Goal: Communication & Community: Participate in discussion

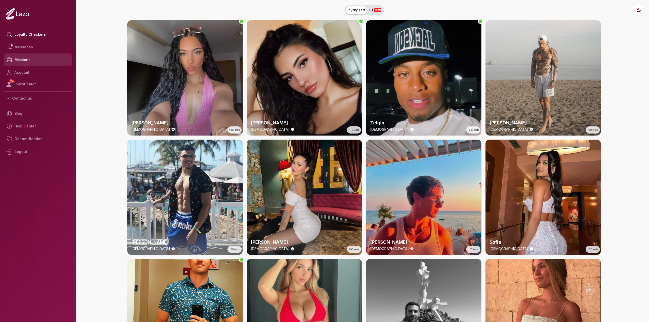
click at [32, 63] on link "Missions" at bounding box center [38, 59] width 68 height 13
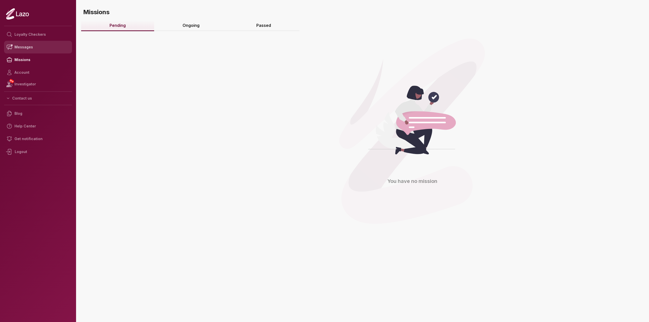
click at [42, 51] on link "Messages" at bounding box center [38, 47] width 68 height 13
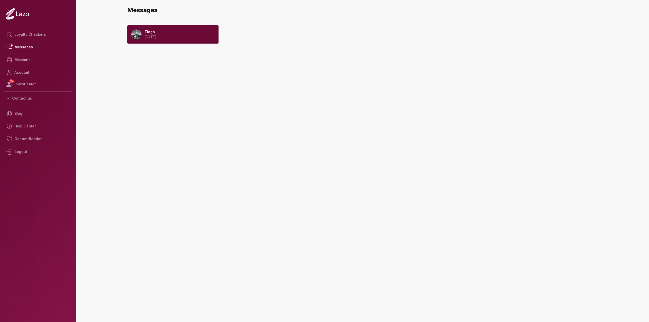
click at [185, 42] on div "Tiago 2025 August 19" at bounding box center [172, 34] width 91 height 18
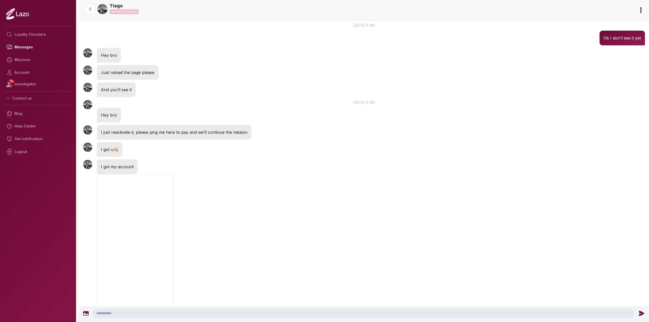
scroll to position [670, 0]
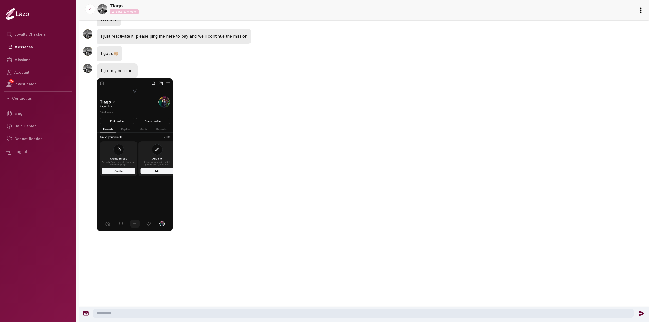
drag, startPoint x: 309, startPoint y: 120, endPoint x: 289, endPoint y: 266, distance: 147.2
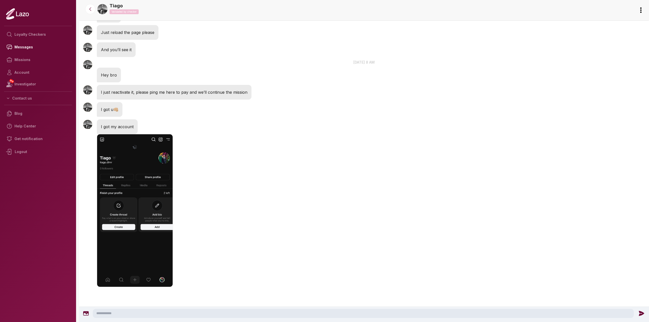
drag, startPoint x: 352, startPoint y: 194, endPoint x: 351, endPoint y: 179, distance: 14.5
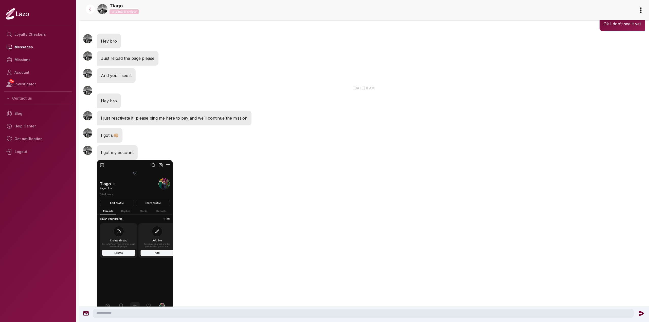
scroll to position [582, 0]
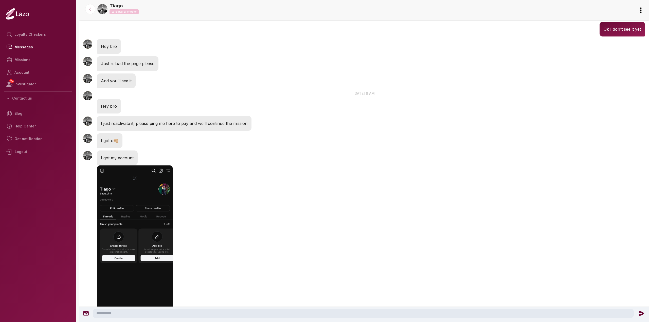
drag, startPoint x: 336, startPoint y: 196, endPoint x: 336, endPoint y: 180, distance: 16.2
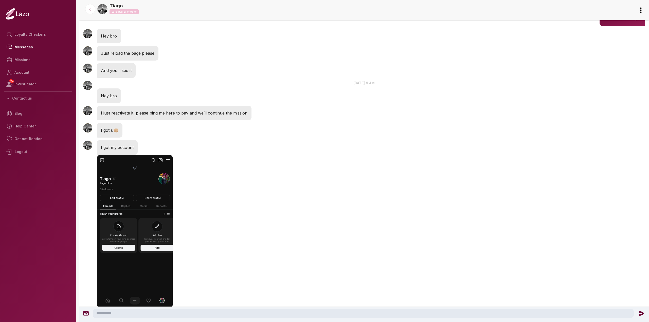
drag, startPoint x: 341, startPoint y: 182, endPoint x: 335, endPoint y: 200, distance: 19.1
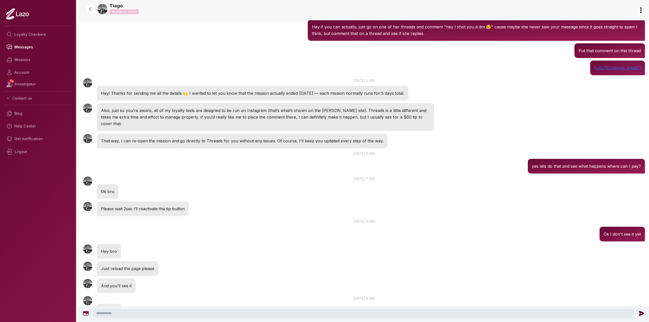
drag, startPoint x: 339, startPoint y: 205, endPoint x: 335, endPoint y: 184, distance: 21.6
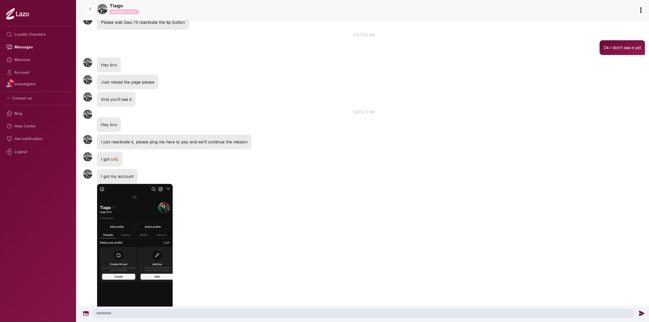
scroll to position [652, 0]
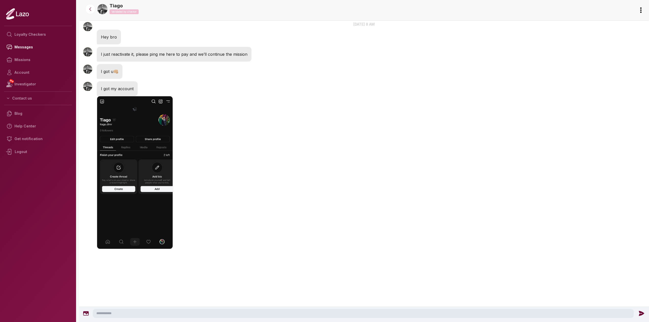
drag, startPoint x: 332, startPoint y: 182, endPoint x: 323, endPoint y: 228, distance: 46.6
click at [152, 133] on img "button" at bounding box center [135, 172] width 76 height 153
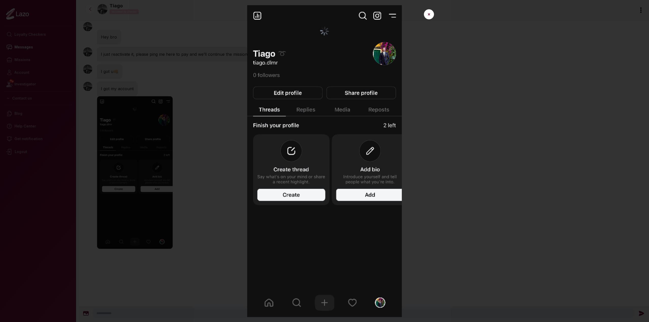
click at [191, 140] on div at bounding box center [324, 161] width 649 height 322
drag, startPoint x: 429, startPoint y: 16, endPoint x: 447, endPoint y: 24, distance: 19.7
click at [429, 17] on button "✕" at bounding box center [429, 14] width 10 height 10
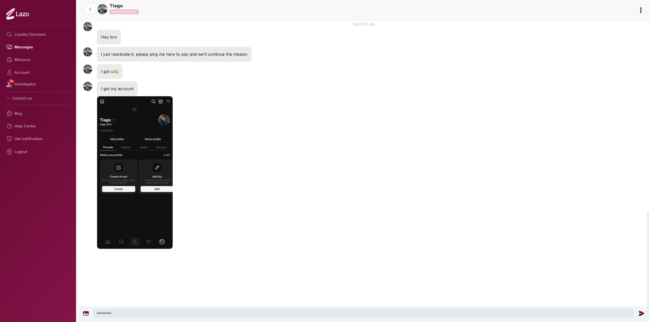
click at [644, 8] on html "Loyalty Checkers Messages Missions Account NEW Investigator Contact us Blog Hel…" at bounding box center [324, 161] width 649 height 322
click at [639, 8] on html "Loyalty Checkers Messages Missions Account NEW Investigator Contact us Blog Hel…" at bounding box center [324, 161] width 649 height 322
click at [279, 313] on textarea at bounding box center [363, 313] width 541 height 9
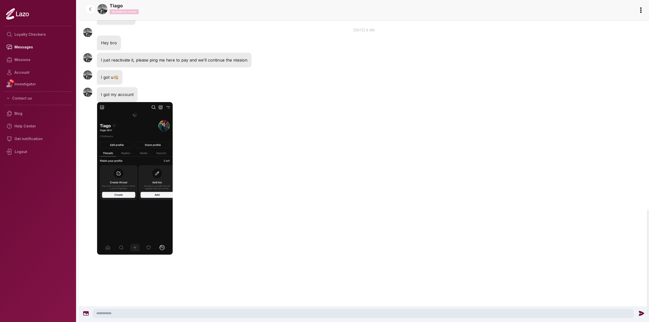
scroll to position [645, 0]
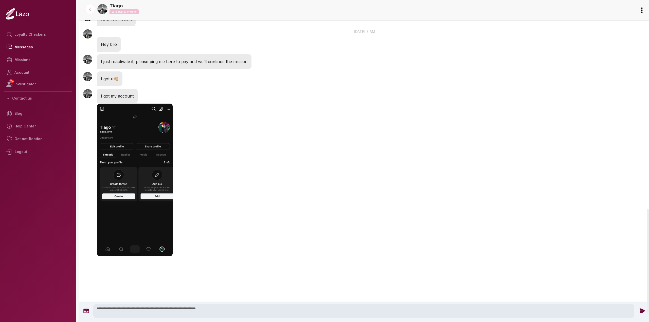
type textarea "**********"
click at [641, 308] on icon at bounding box center [641, 311] width 7 height 7
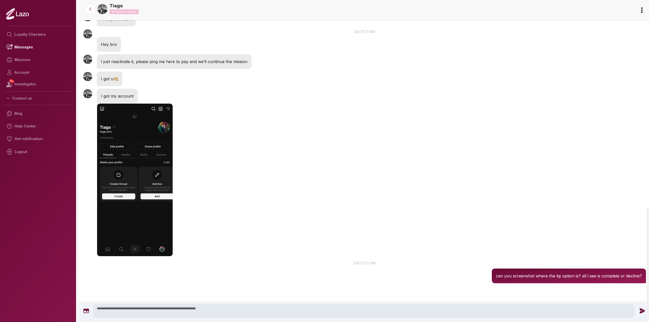
scroll to position [642, 0]
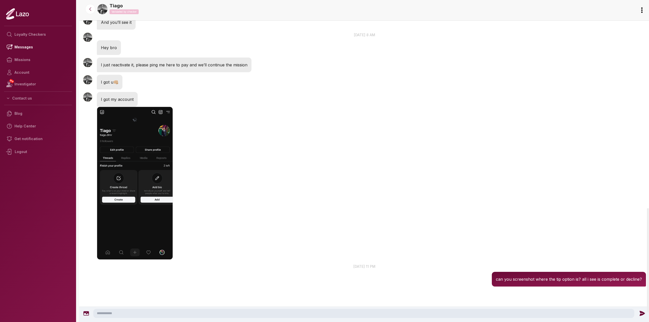
click at [640, 8] on html "Loyalty Checkers Messages Missions Account NEW Investigator Contact us Blog Hel…" at bounding box center [324, 161] width 649 height 322
click at [484, 117] on html "Loyalty Checkers Messages Missions Account NEW Investigator Contact us Blog Hel…" at bounding box center [324, 161] width 649 height 322
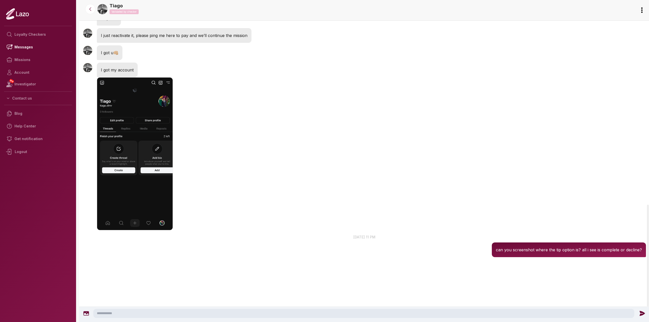
scroll to position [695, 0]
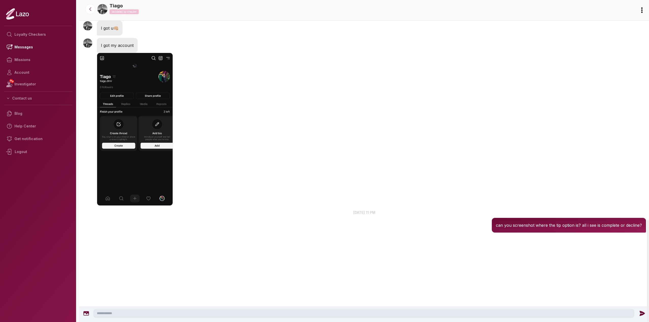
drag, startPoint x: 314, startPoint y: 140, endPoint x: 300, endPoint y: 220, distance: 81.5
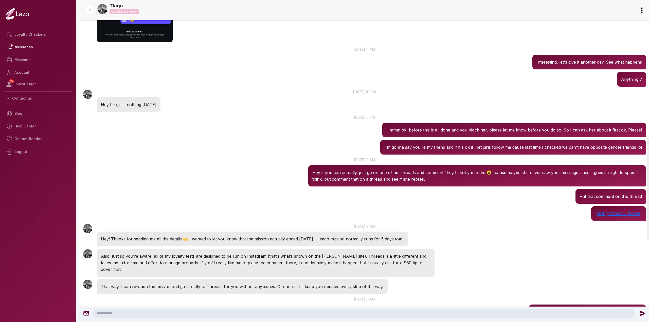
scroll to position [0, 0]
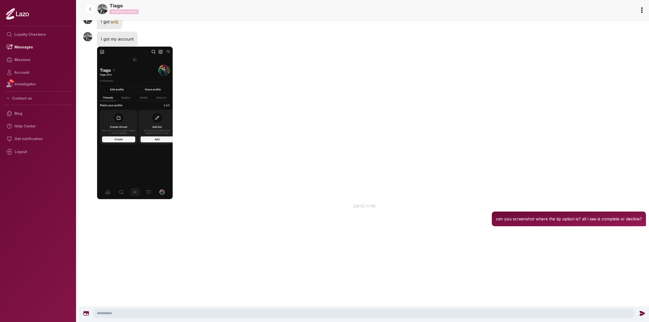
drag, startPoint x: 297, startPoint y: 229, endPoint x: 262, endPoint y: 332, distance: 109.3
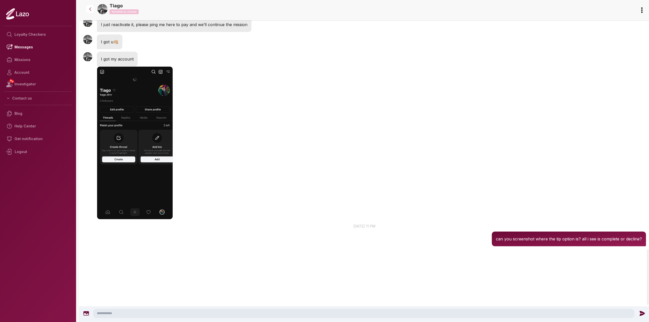
drag, startPoint x: 258, startPoint y: 243, endPoint x: 258, endPoint y: 219, distance: 24.3
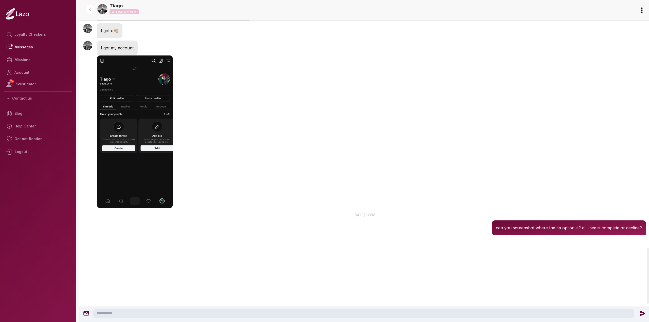
drag, startPoint x: 305, startPoint y: 176, endPoint x: 307, endPoint y: 190, distance: 13.8
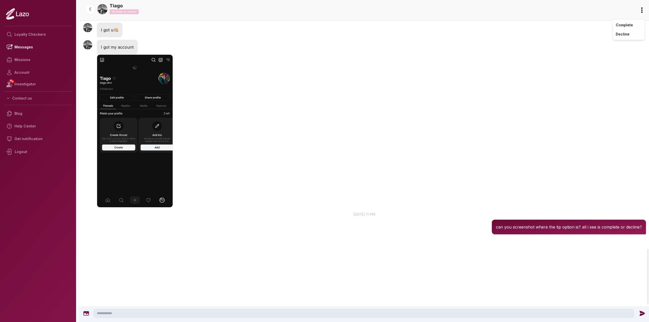
click at [643, 9] on html "Loyalty Checkers Messages Missions Account NEW Investigator Contact us Blog Hel…" at bounding box center [324, 161] width 649 height 322
click at [640, 8] on html "Loyalty Checkers Messages Missions Account NEW Investigator Contact us Blog Hel…" at bounding box center [324, 161] width 649 height 322
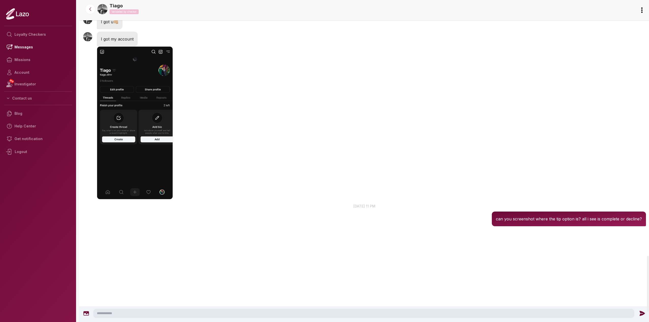
scroll to position [1532, 0]
drag, startPoint x: 361, startPoint y: 146, endPoint x: 324, endPoint y: 256, distance: 116.3
click at [316, 315] on textarea at bounding box center [363, 313] width 541 height 9
type textarea "*"
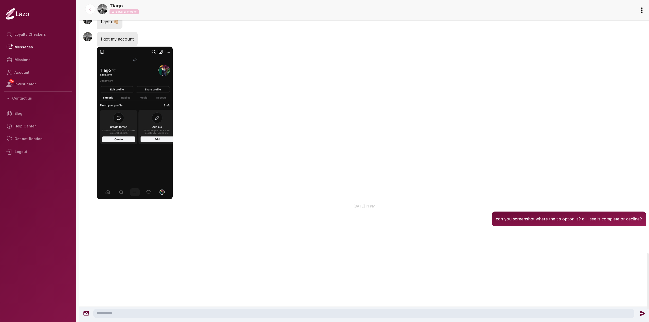
drag, startPoint x: 346, startPoint y: 233, endPoint x: 346, endPoint y: 224, distance: 9.4
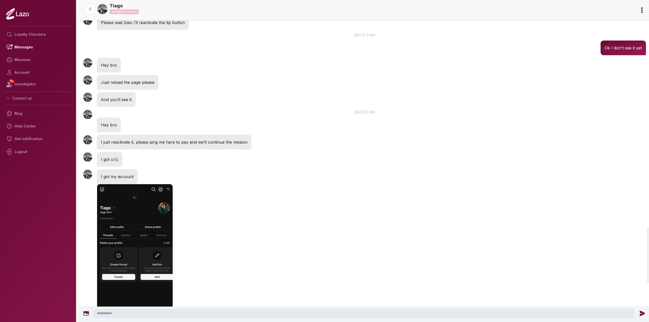
drag, startPoint x: 369, startPoint y: 197, endPoint x: 348, endPoint y: 164, distance: 39.7
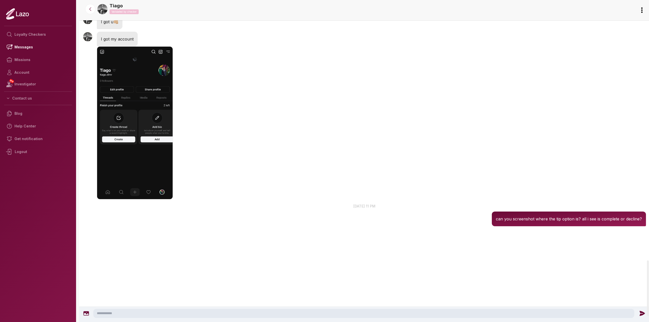
scroll to position [1532, 0]
drag, startPoint x: 347, startPoint y: 141, endPoint x: 325, endPoint y: 218, distance: 80.7
